Goal: Find specific page/section: Find specific page/section

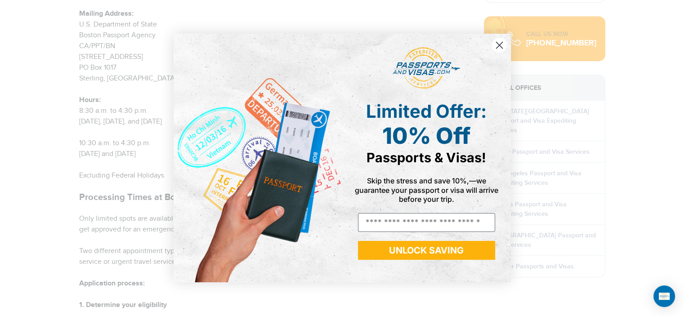
click at [498, 46] on circle "Close dialog" at bounding box center [499, 45] width 15 height 15
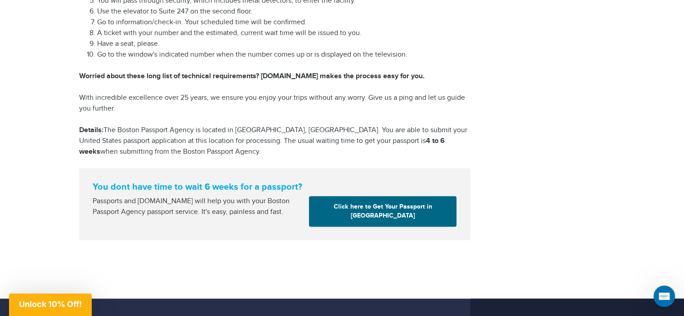
scroll to position [1164, 0]
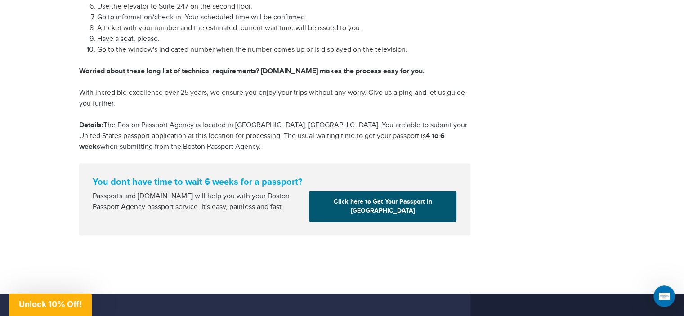
click at [364, 192] on link "Click here to Get Your Passport in Boston" at bounding box center [383, 206] width 148 height 31
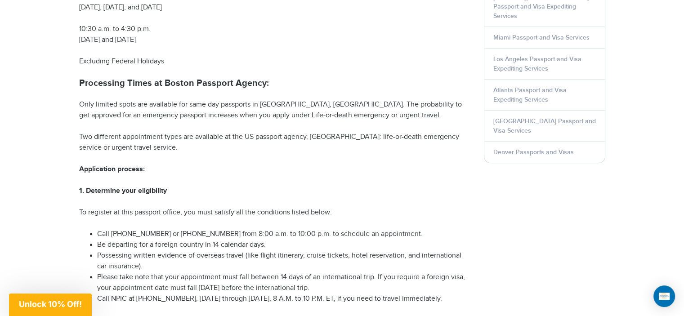
scroll to position [579, 0]
